Goal: Information Seeking & Learning: Learn about a topic

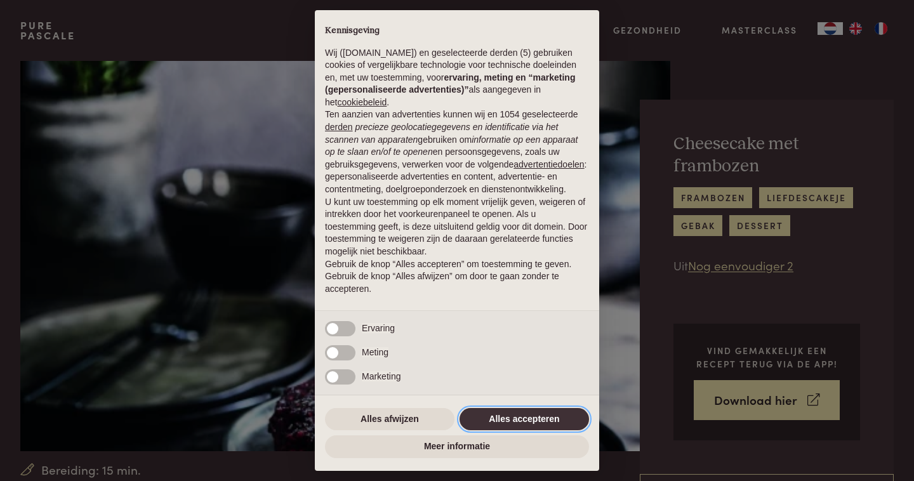
click at [489, 421] on button "Alles accepteren" at bounding box center [523, 419] width 129 height 23
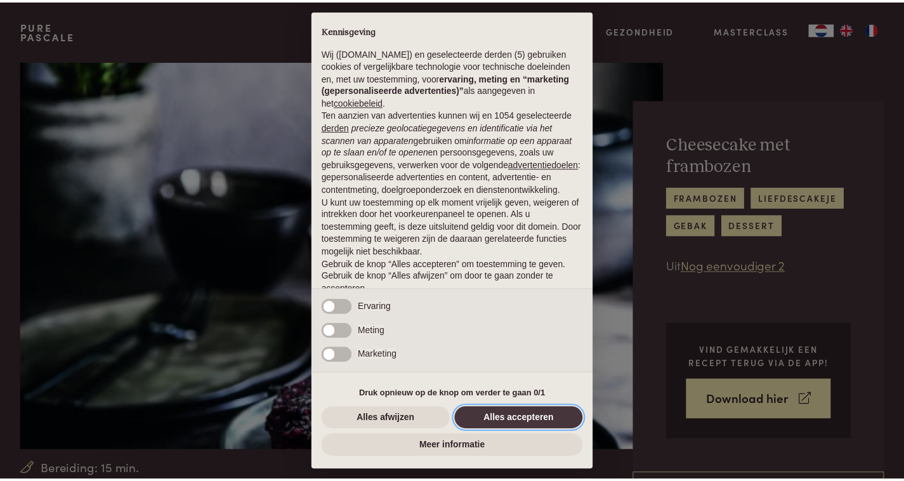
scroll to position [29, 0]
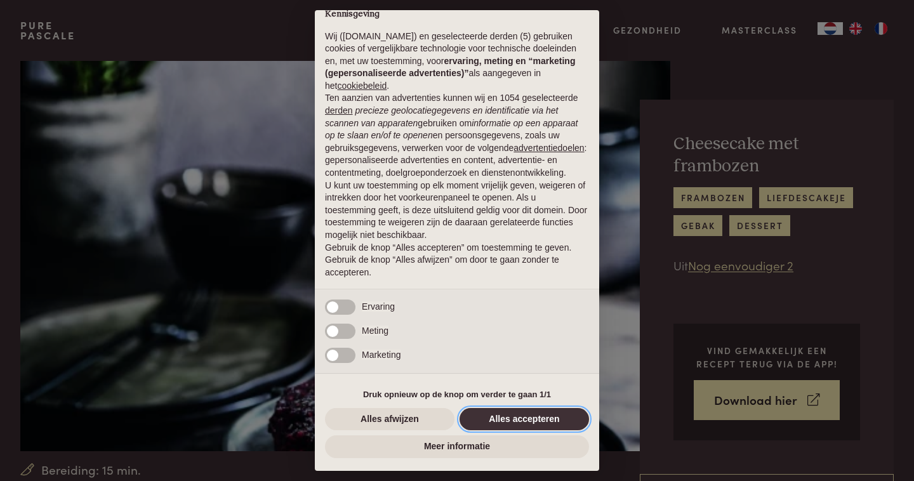
click at [505, 423] on button "Alles accepteren" at bounding box center [523, 419] width 129 height 23
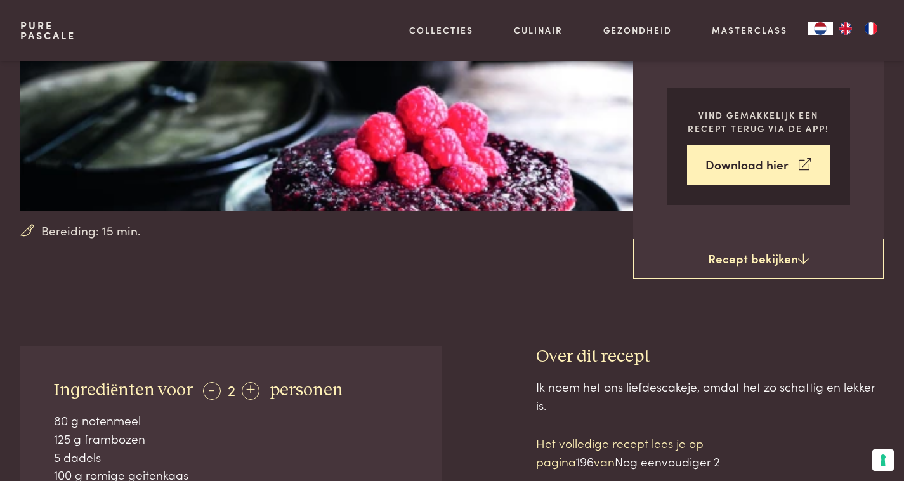
scroll to position [303, 0]
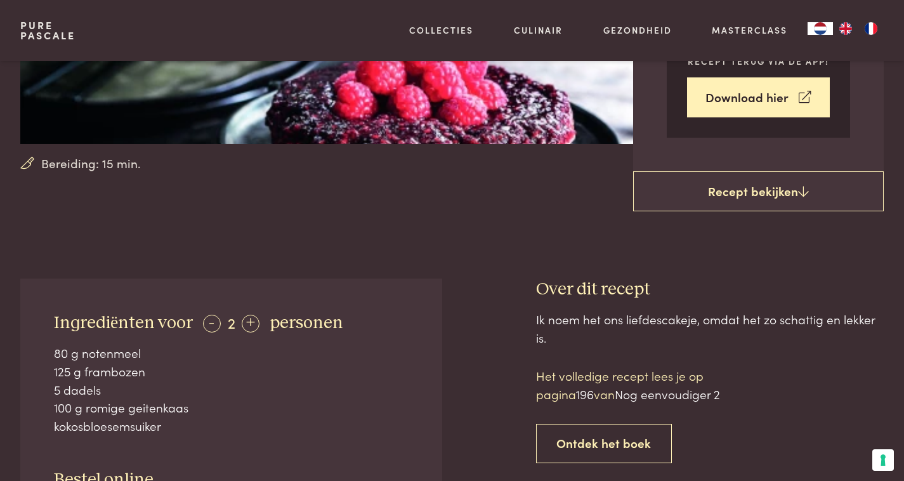
drag, startPoint x: 56, startPoint y: 354, endPoint x: 118, endPoint y: 355, distance: 61.6
click at [118, 355] on div "80 g notenmeel" at bounding box center [231, 353] width 354 height 18
click at [115, 402] on div "100 g romige geitenkaas" at bounding box center [231, 408] width 354 height 18
click at [171, 429] on div "kokosbloesemsuiker" at bounding box center [231, 426] width 354 height 18
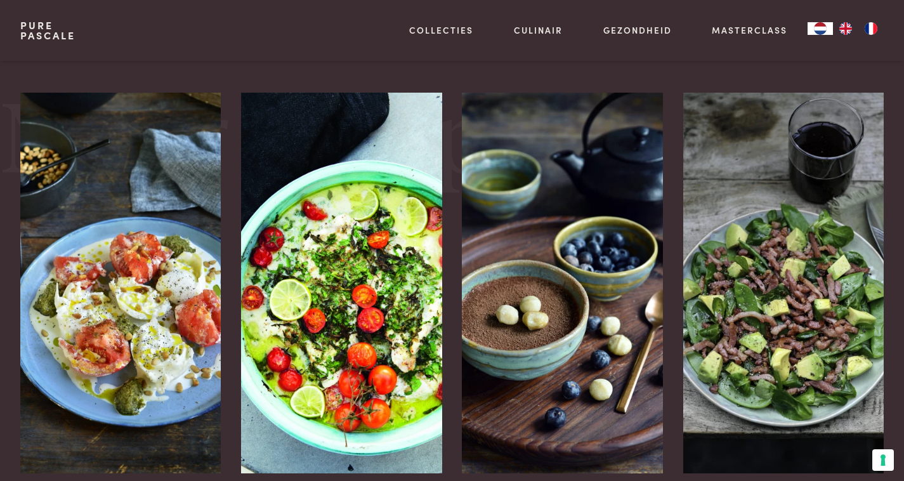
scroll to position [1677, 0]
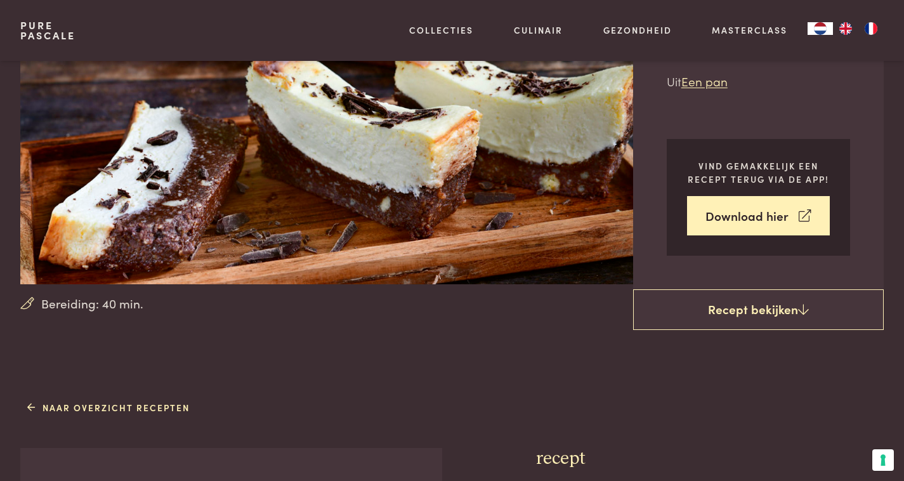
scroll to position [141, 0]
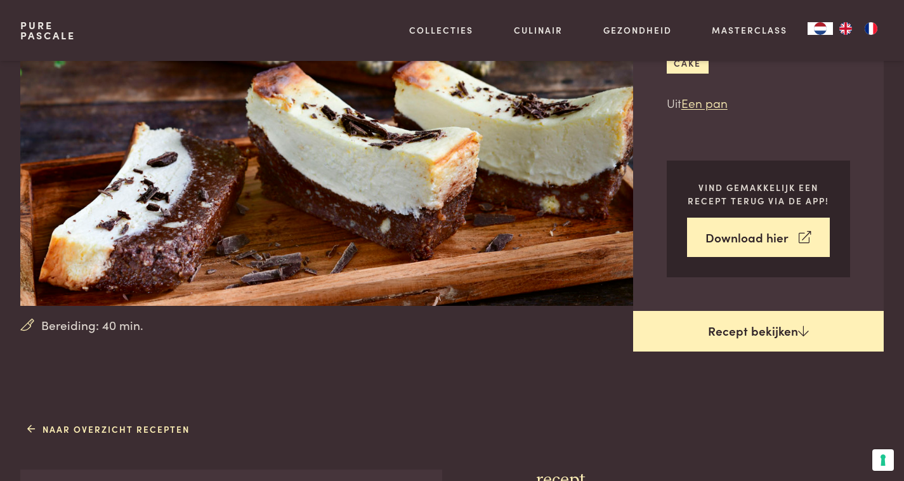
click at [747, 336] on link "Recept bekijken" at bounding box center [758, 331] width 251 height 41
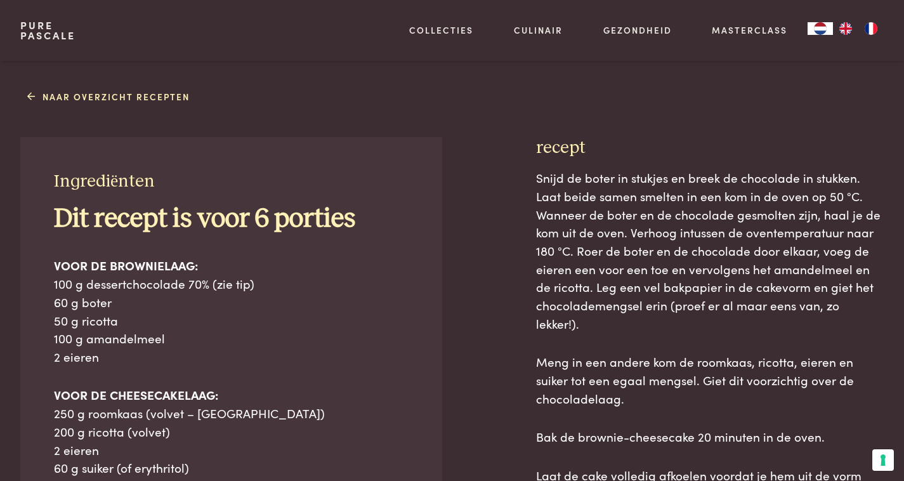
scroll to position [513, 0]
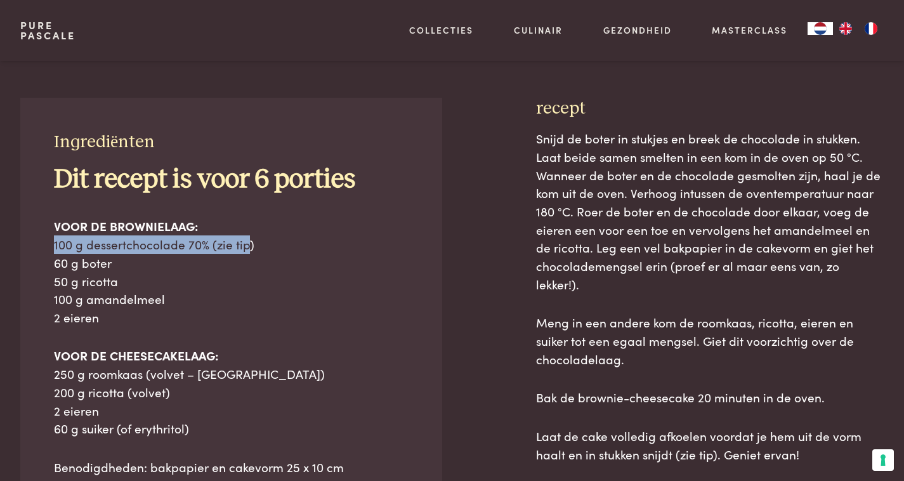
drag, startPoint x: 53, startPoint y: 247, endPoint x: 249, endPoint y: 250, distance: 196.7
click at [249, 250] on div "Ingrediënten Dit recept is voor 6 porties VOOR DE BROWNIELAAG: 100 g dessertcho…" at bounding box center [231, 364] width 422 height 532
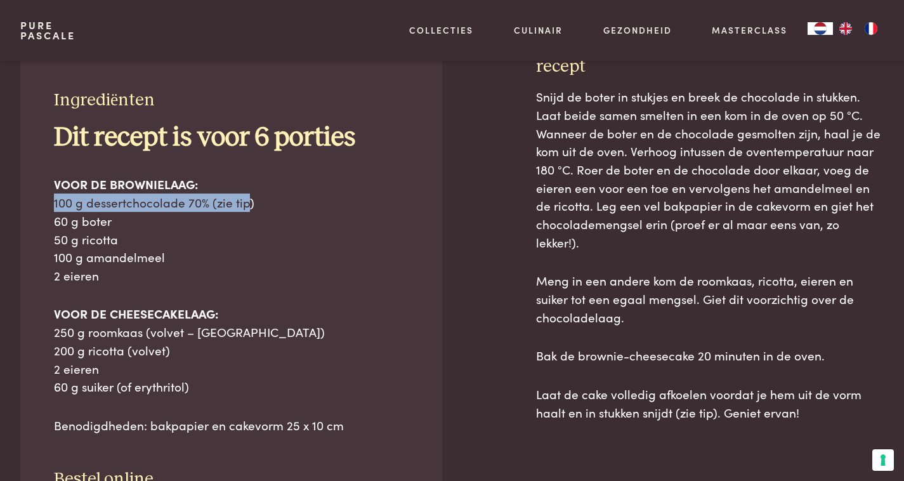
scroll to position [550, 0]
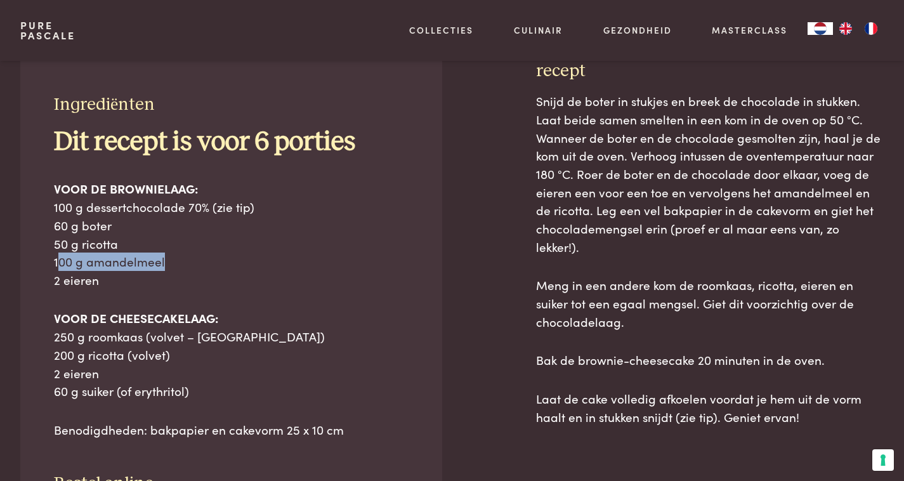
drag, startPoint x: 166, startPoint y: 265, endPoint x: 56, endPoint y: 263, distance: 110.4
click at [57, 263] on p "VOOR DE BROWNIELAAG: 100 g dessertchocolade 70% (zie tip) 60 g boter 50 g ricot…" at bounding box center [231, 234] width 354 height 109
click at [186, 268] on p "VOOR DE BROWNIELAAG: 100 g dessertchocolade 70% (zie tip) 60 g boter 50 g ricot…" at bounding box center [231, 234] width 354 height 109
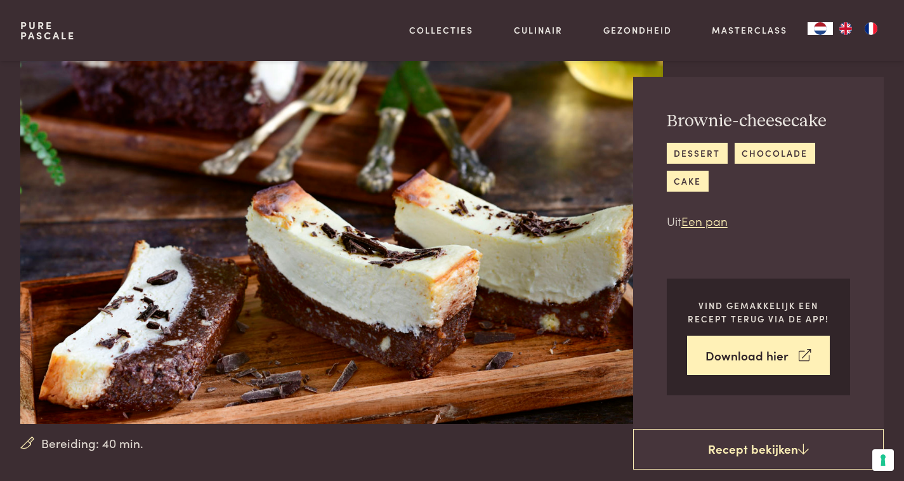
scroll to position [0, 0]
